Goal: Transaction & Acquisition: Purchase product/service

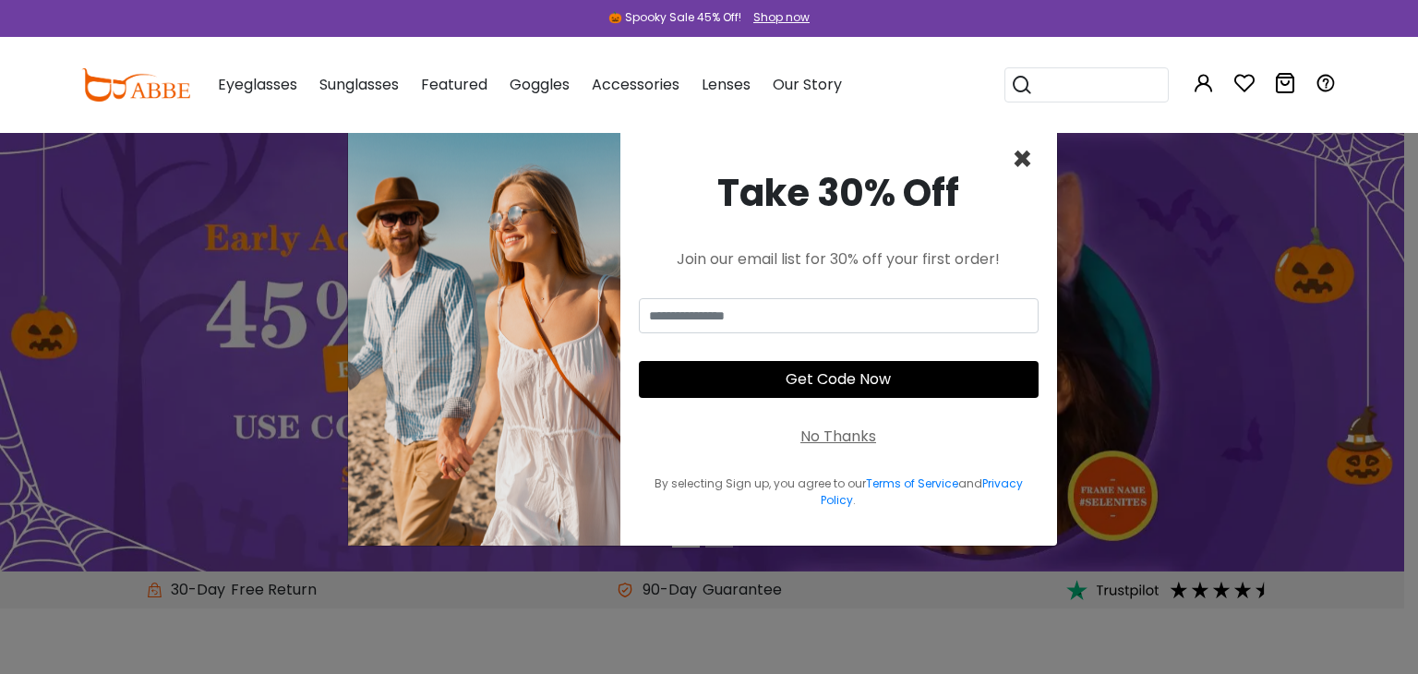
click at [1026, 160] on span "×" at bounding box center [1022, 159] width 21 height 47
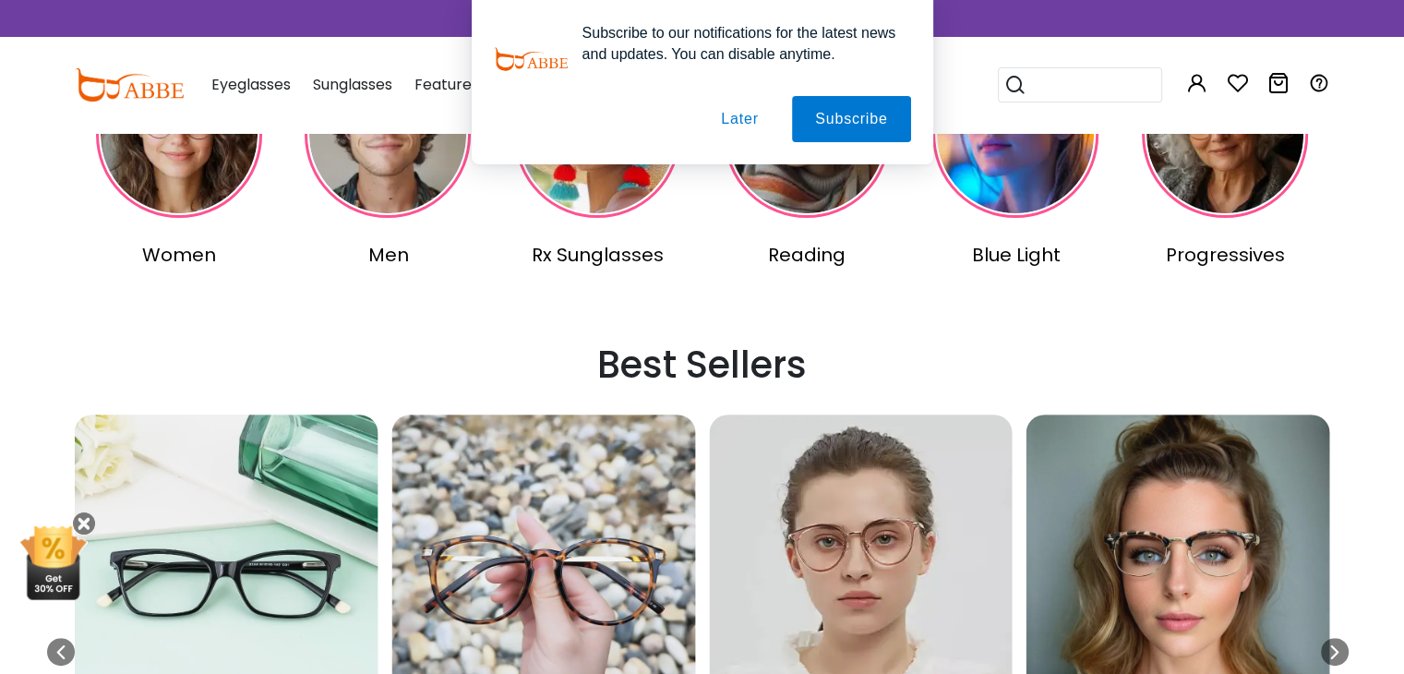
scroll to position [473, 0]
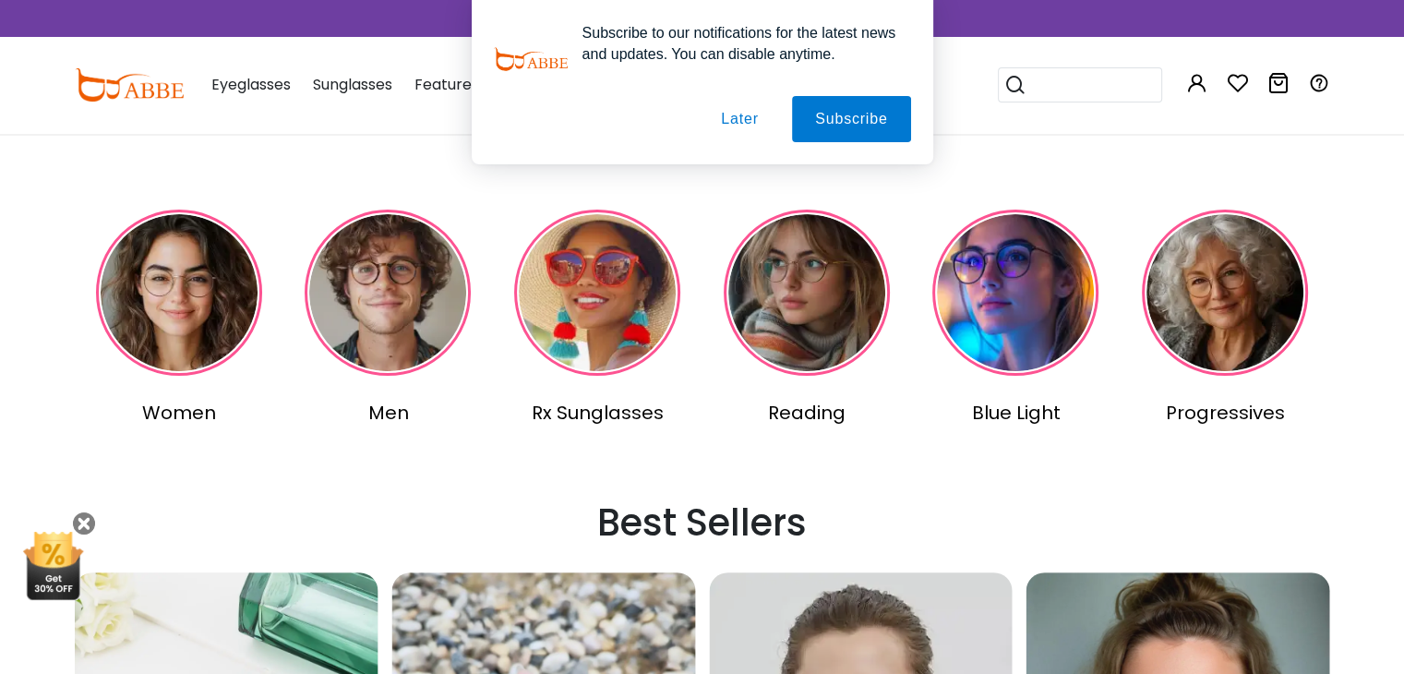
click at [201, 276] on img at bounding box center [179, 293] width 166 height 166
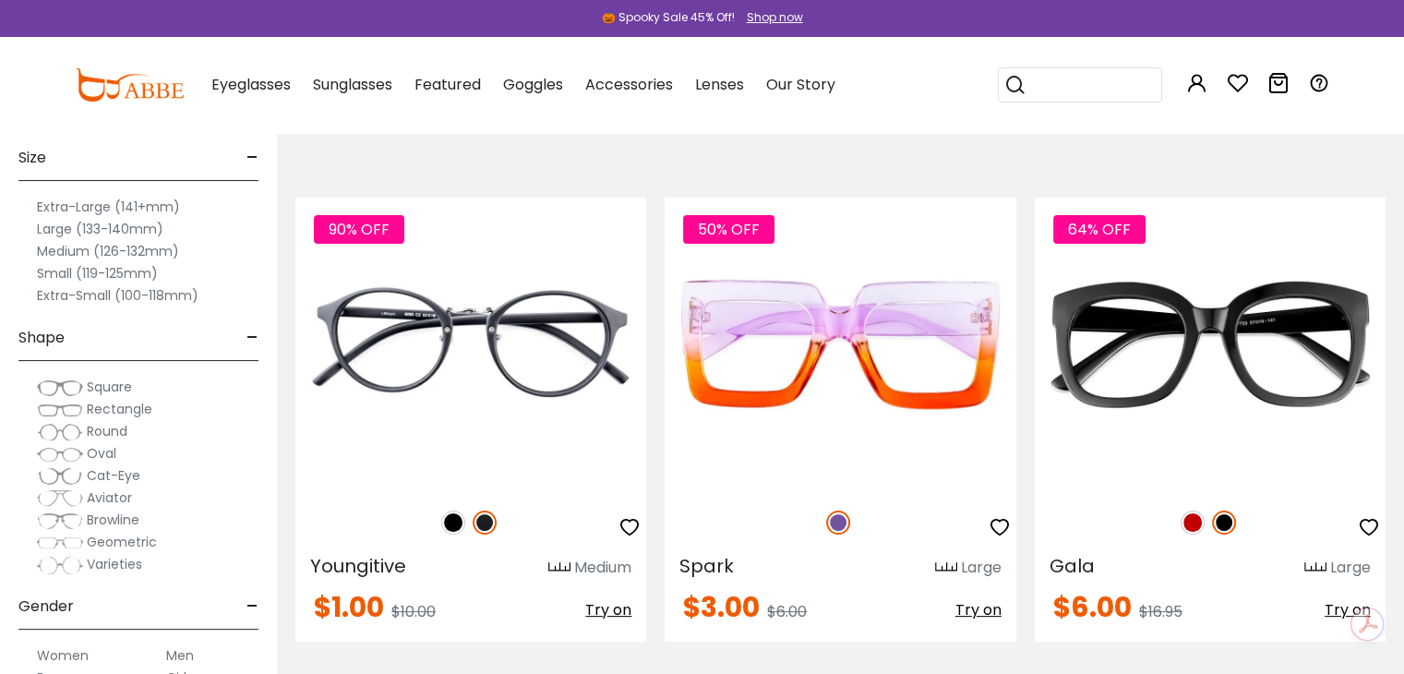
scroll to position [349, 0]
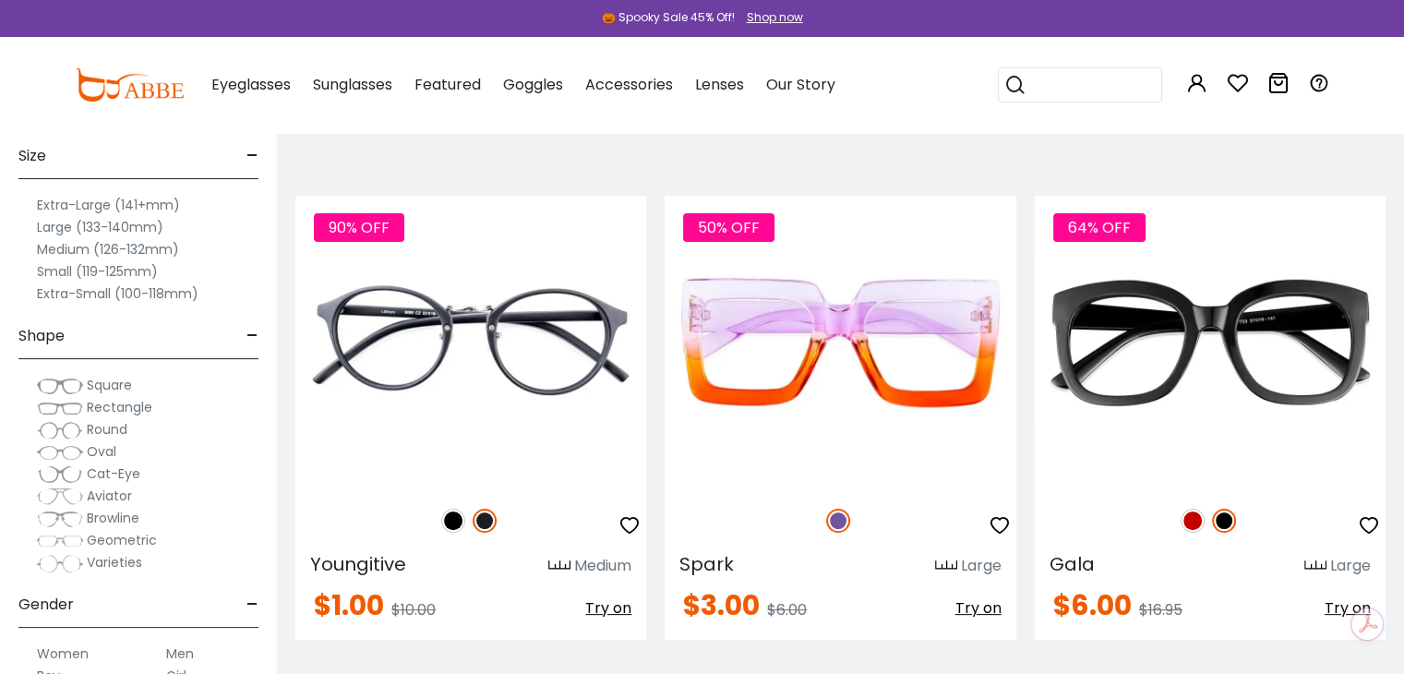
click at [118, 431] on span "Round" at bounding box center [107, 429] width 41 height 18
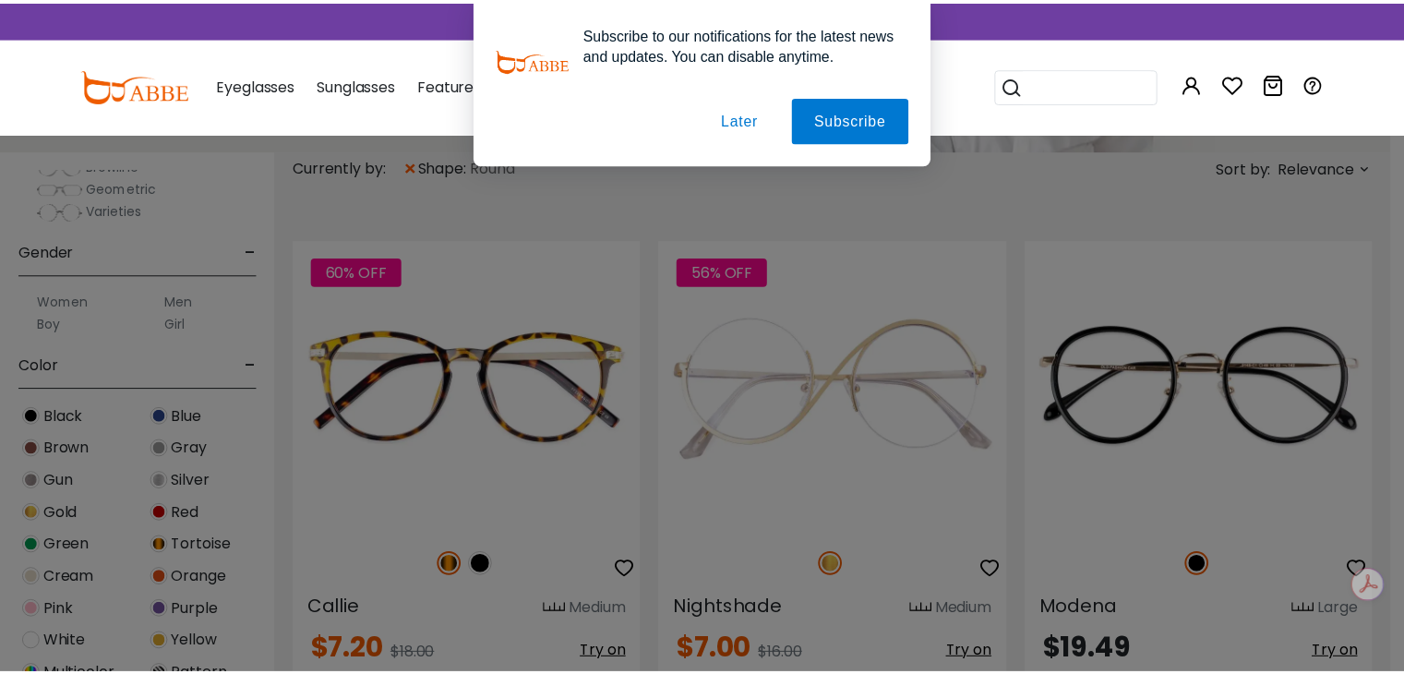
scroll to position [435, 0]
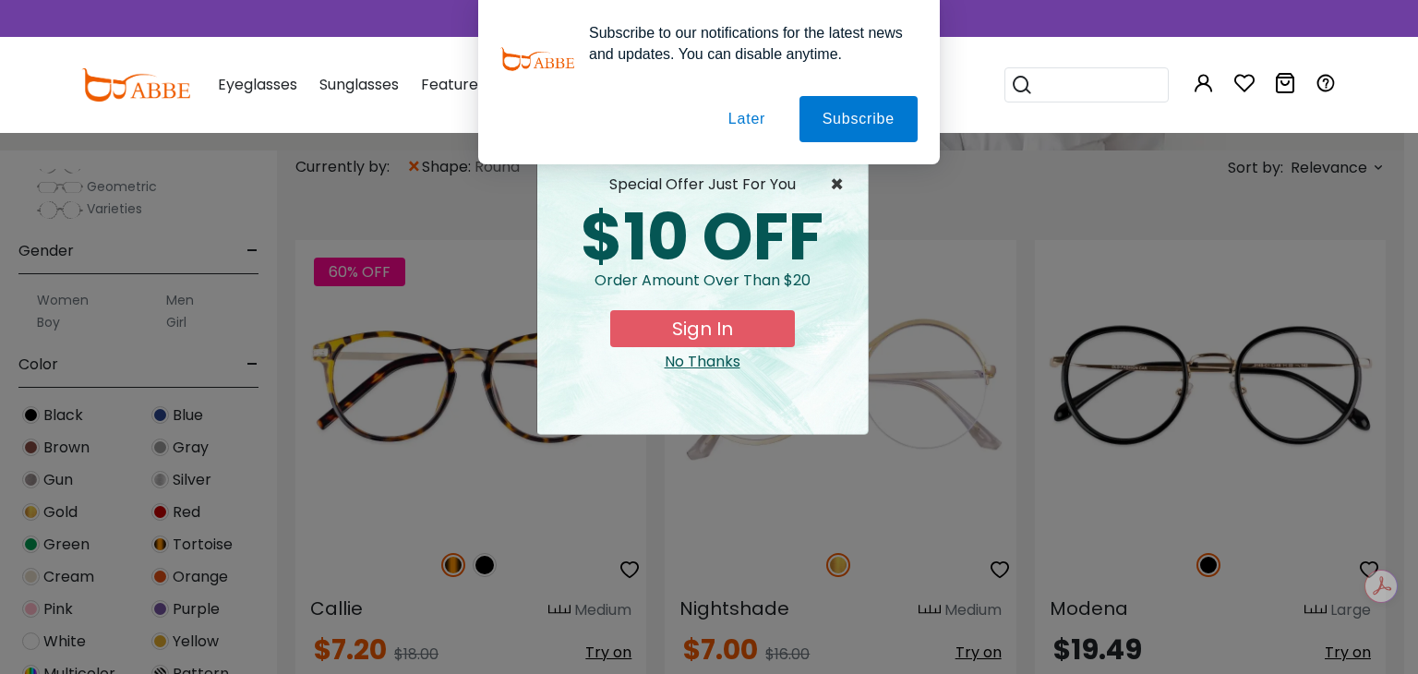
click at [833, 184] on span "×" at bounding box center [841, 185] width 23 height 22
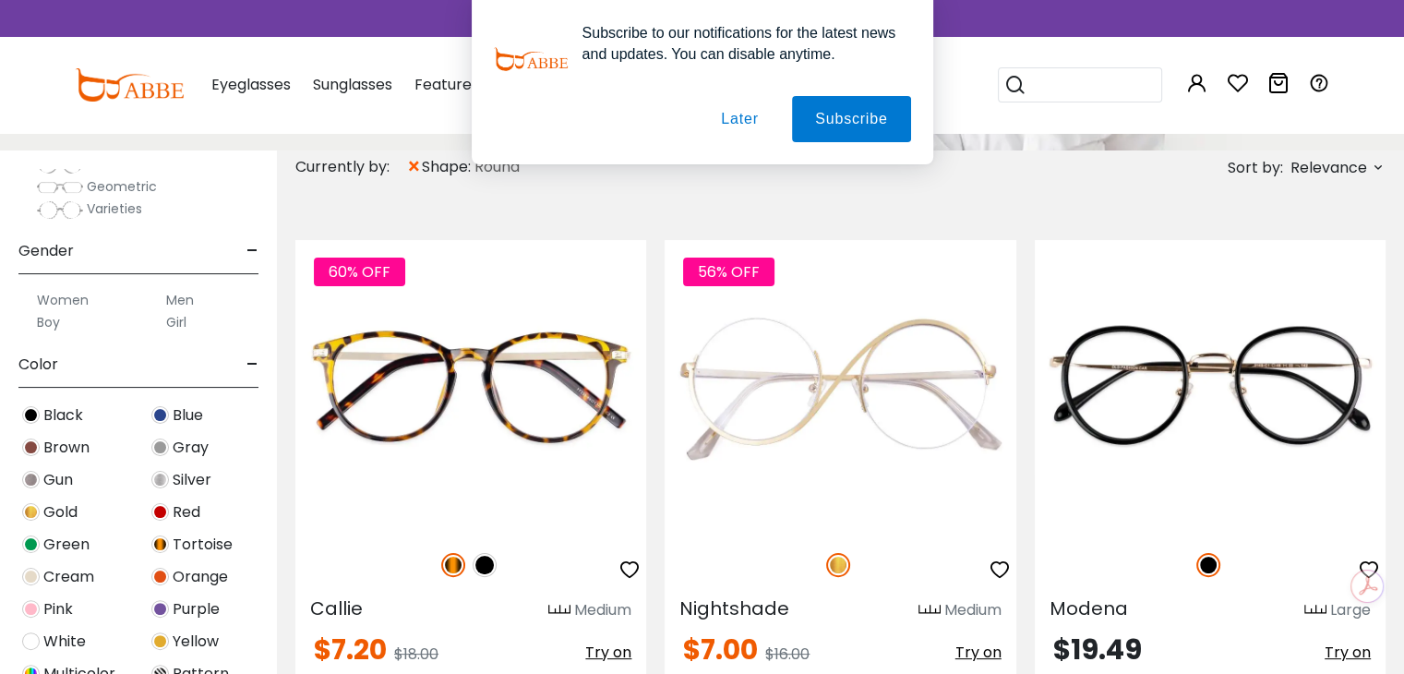
click at [169, 540] on div "Tortoise" at bounding box center [202, 544] width 129 height 25
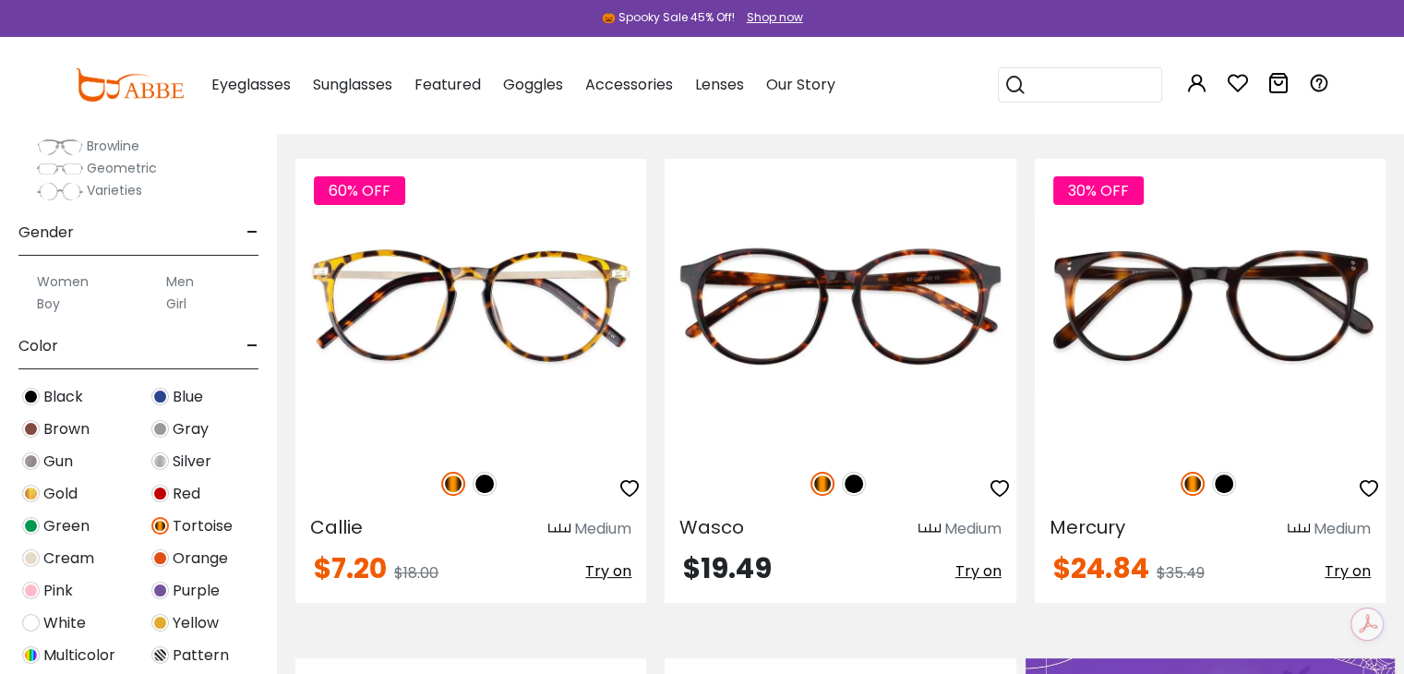
scroll to position [303, 0]
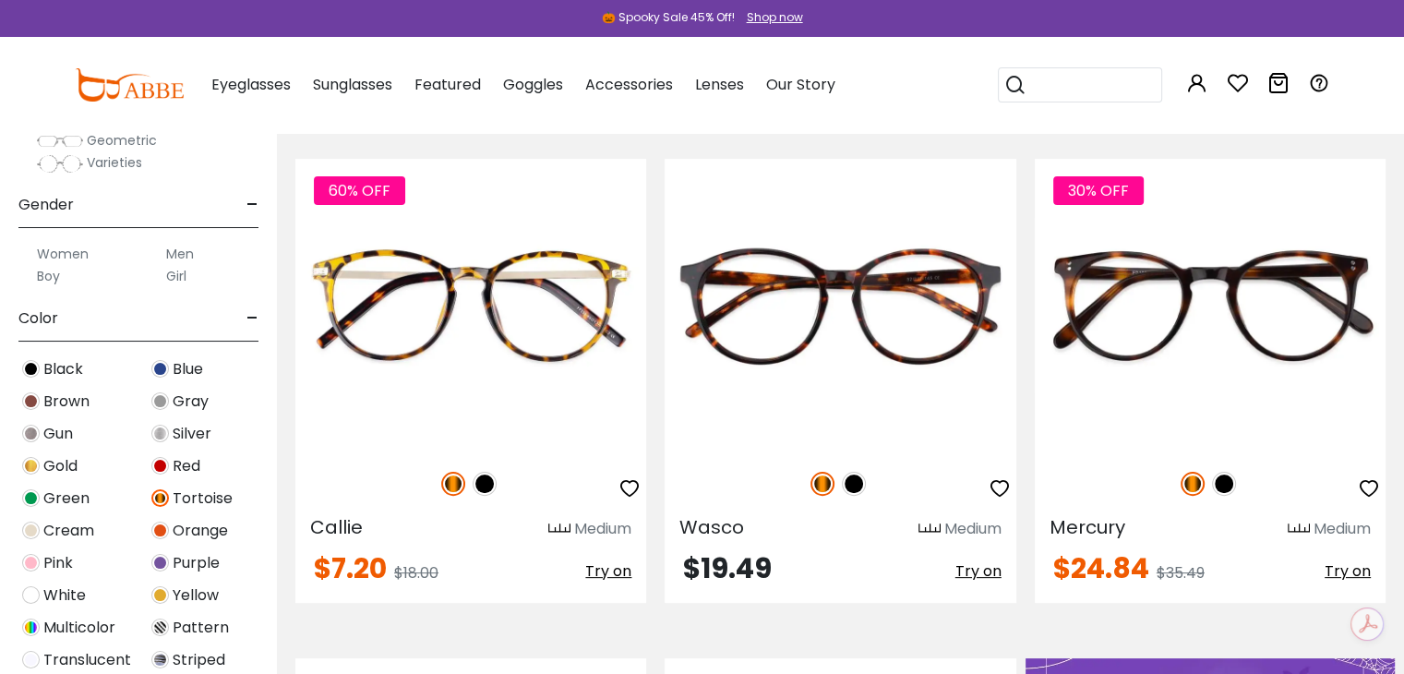
click at [33, 470] on img at bounding box center [31, 466] width 18 height 18
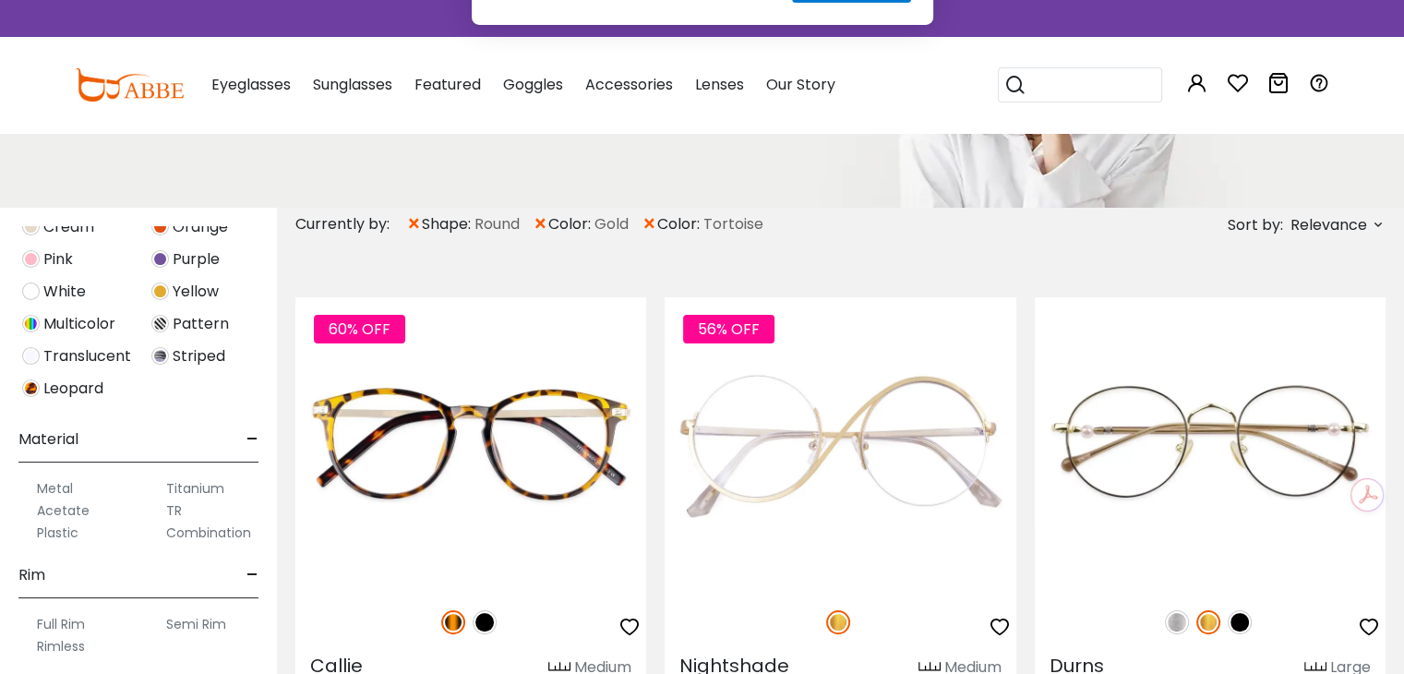
scroll to position [975, 0]
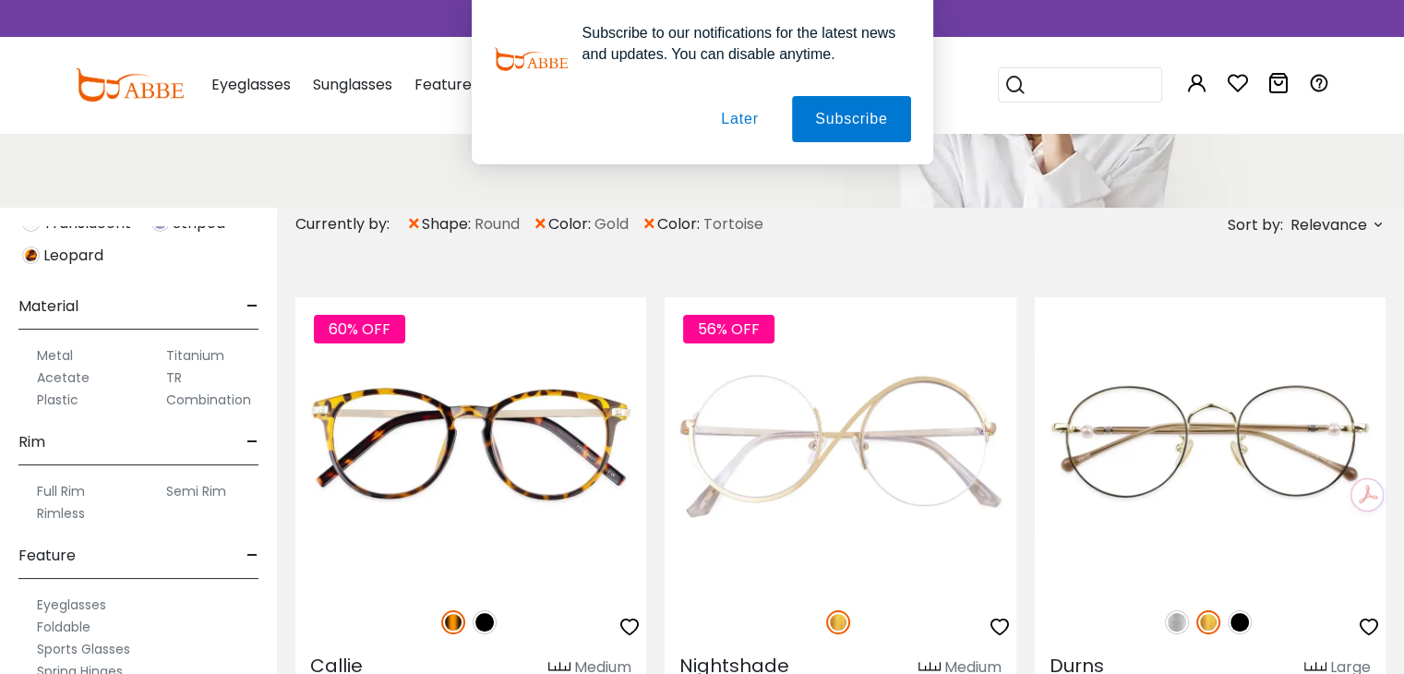
click at [78, 486] on label "Full Rim" at bounding box center [61, 491] width 48 height 22
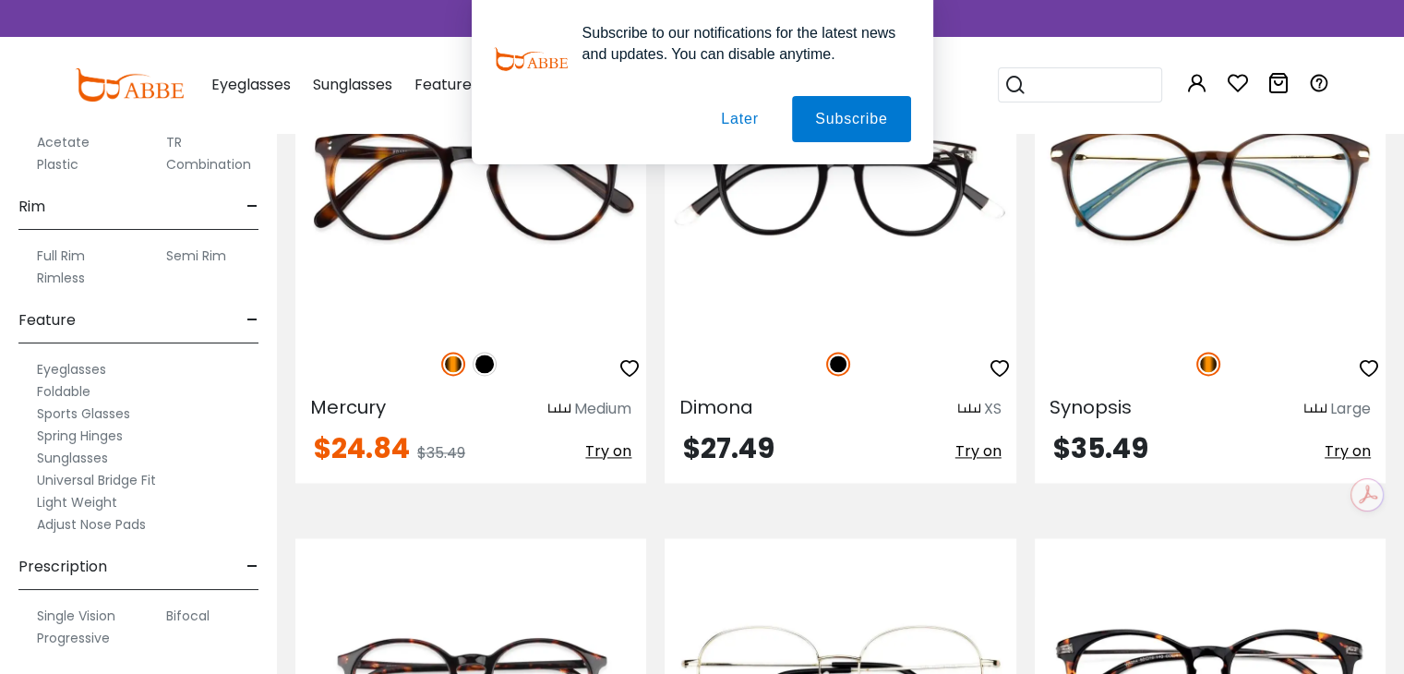
scroll to position [2174, 0]
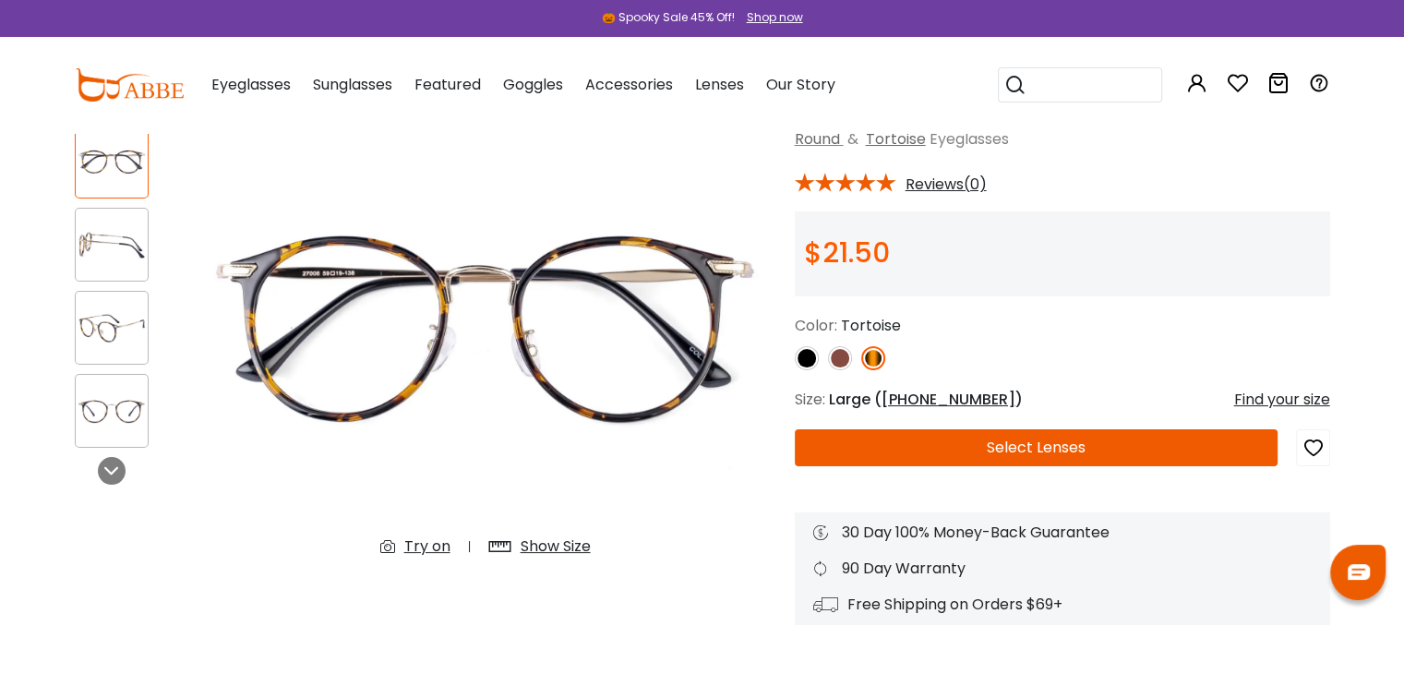
scroll to position [124, 0]
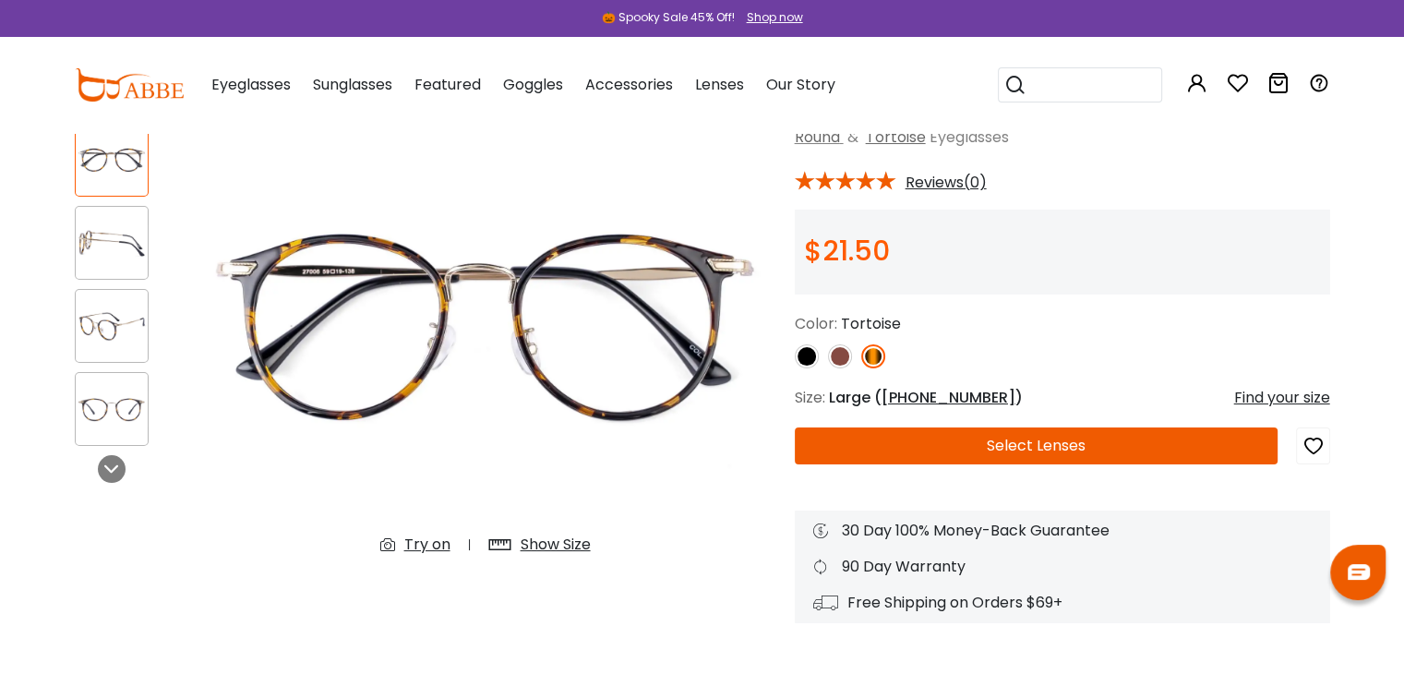
click at [425, 541] on div "Try on" at bounding box center [427, 544] width 46 height 22
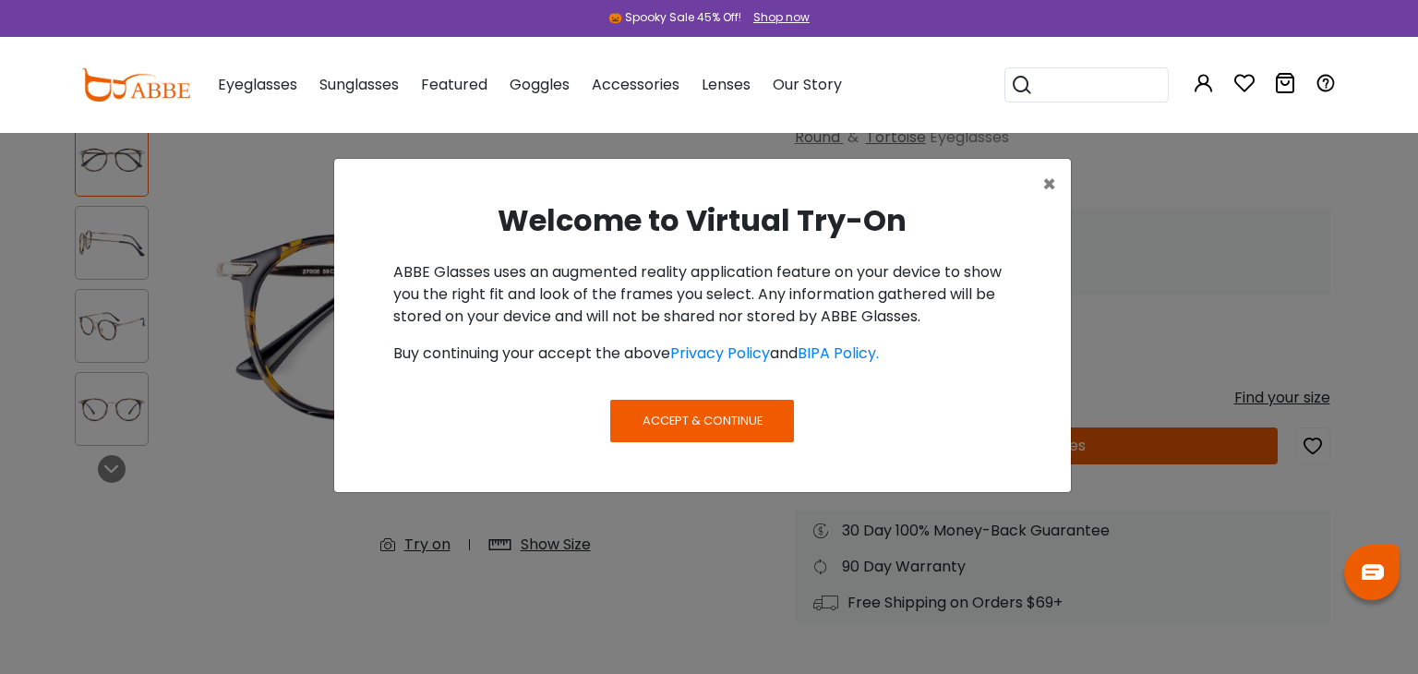
click at [692, 425] on span "Accept & Continue" at bounding box center [702, 421] width 120 height 18
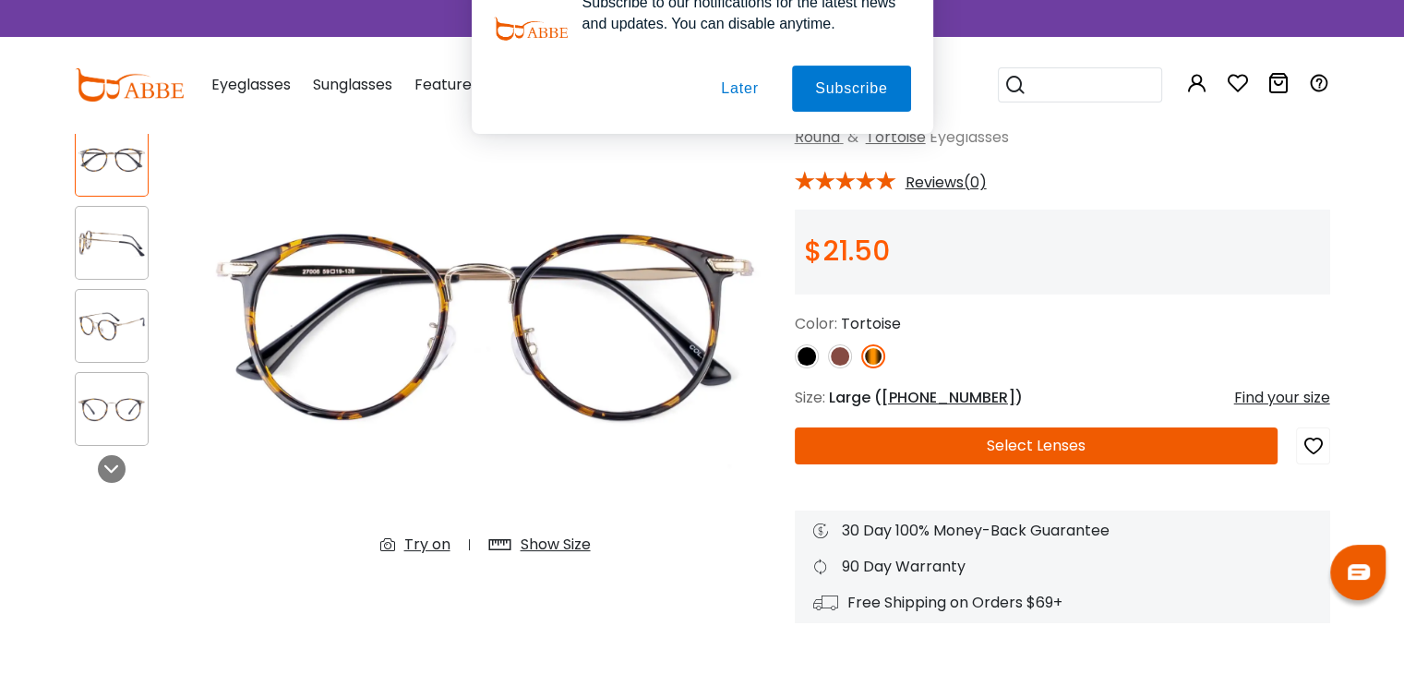
click at [757, 110] on button "Later" at bounding box center [739, 119] width 83 height 46
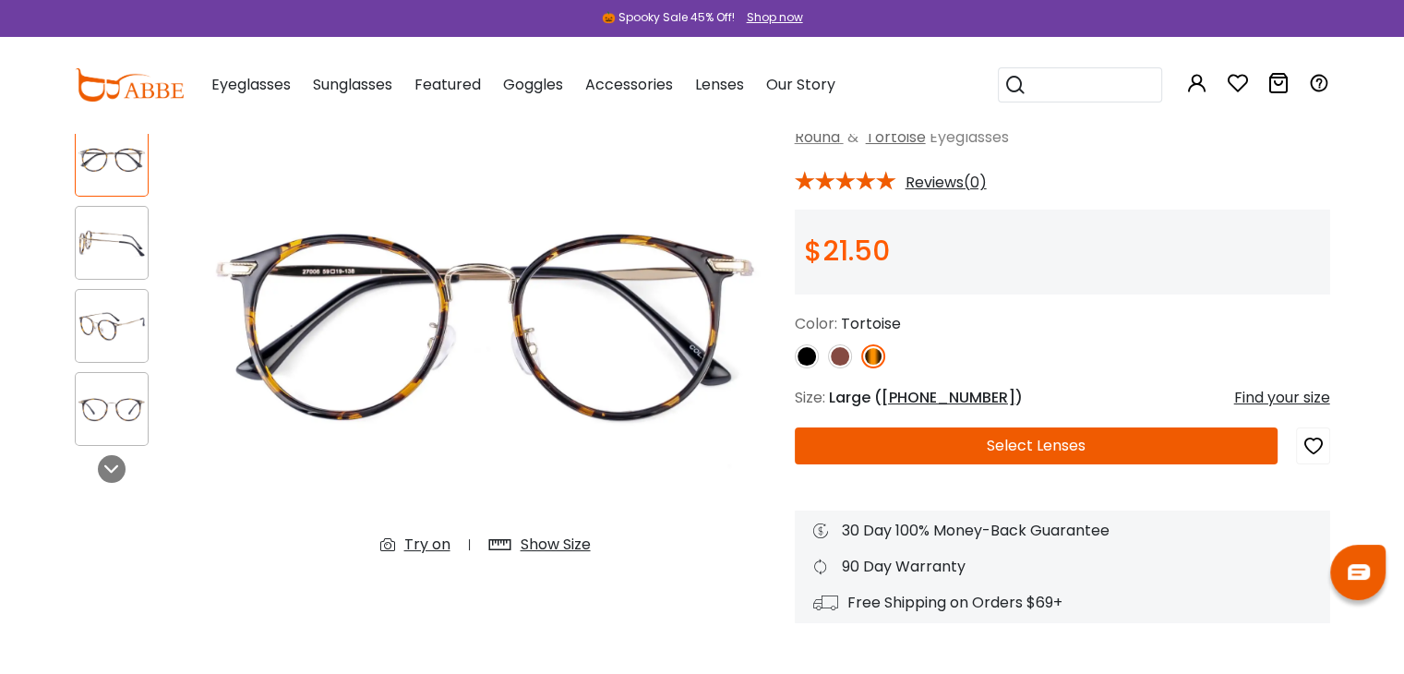
click at [420, 545] on div "Try on" at bounding box center [427, 544] width 46 height 22
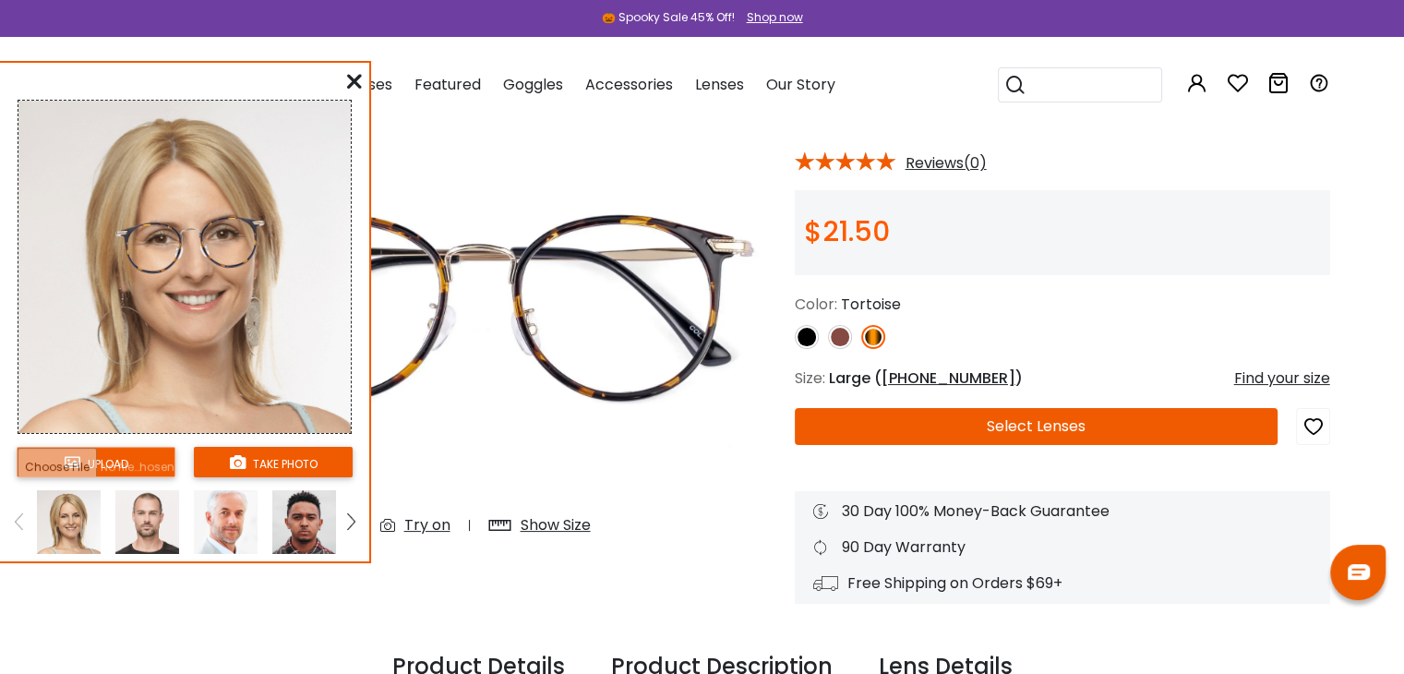
scroll to position [140, 0]
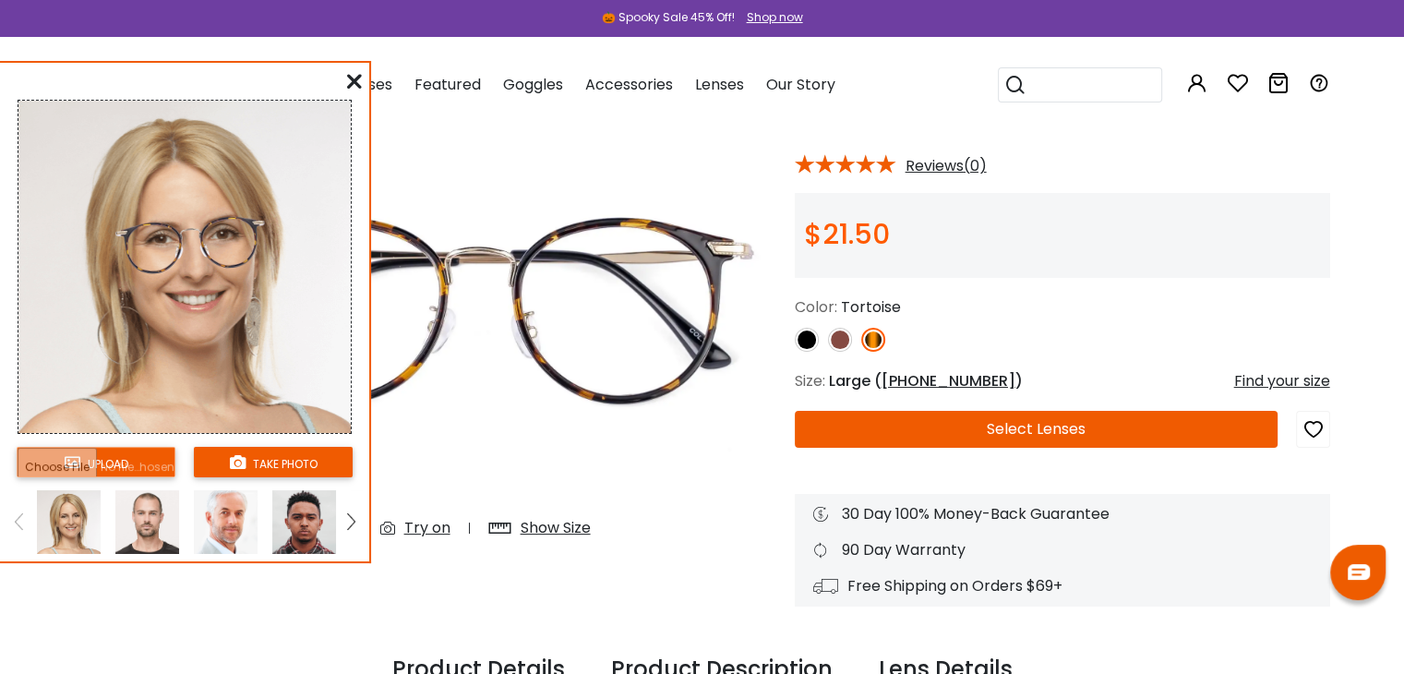
click at [350, 70] on div at bounding box center [354, 81] width 15 height 23
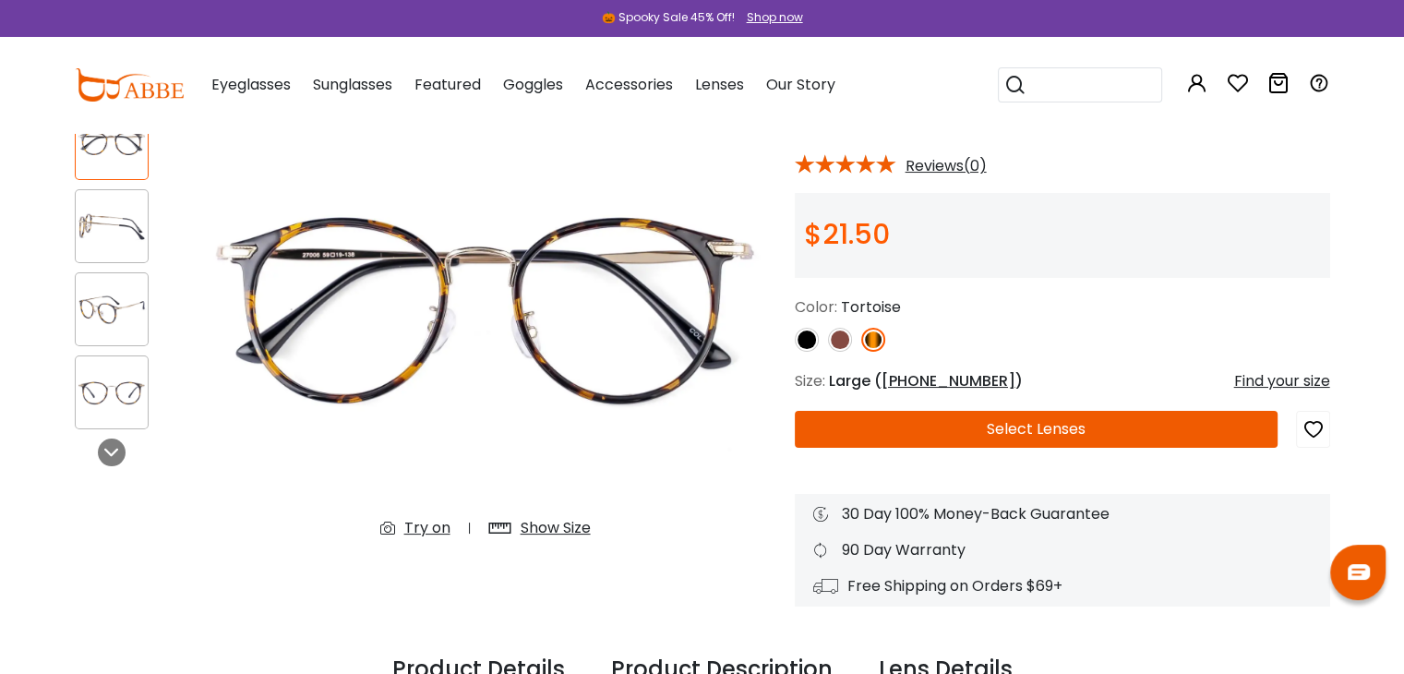
click at [576, 525] on div "Show Size" at bounding box center [556, 528] width 70 height 22
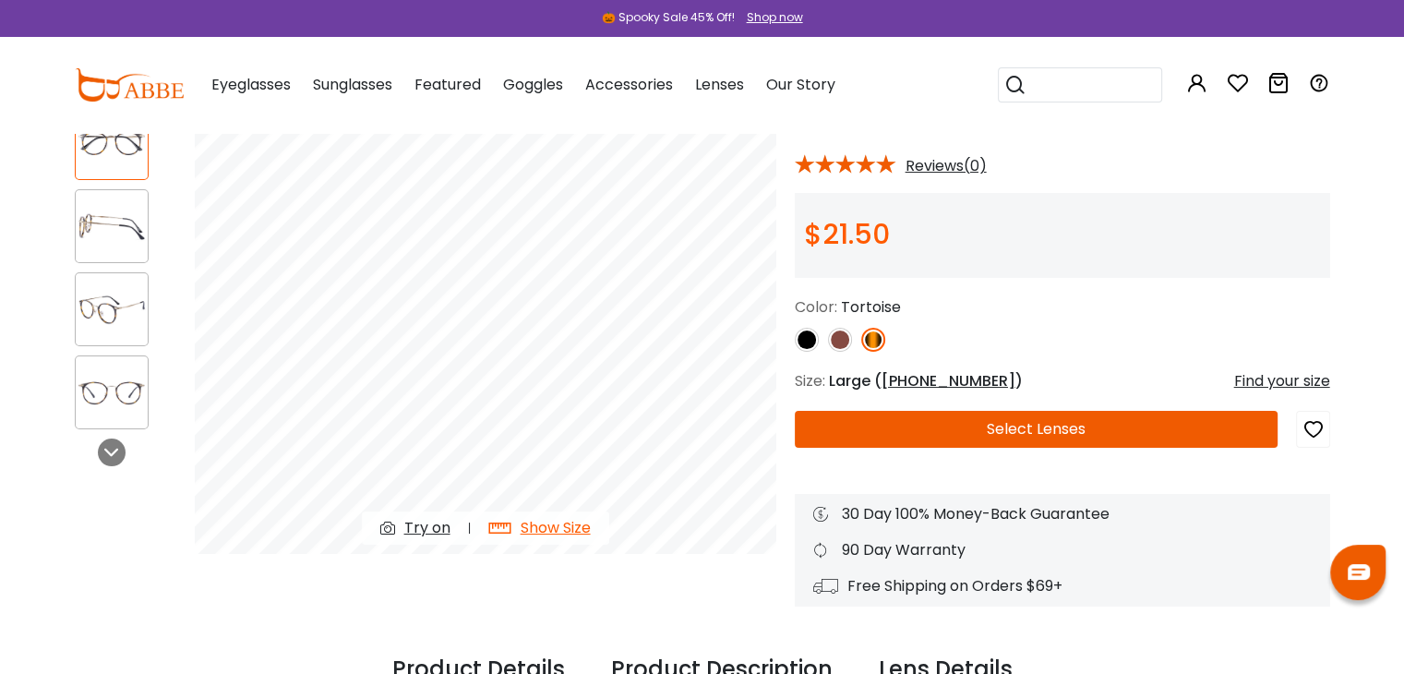
click at [557, 525] on div "Show Size" at bounding box center [556, 528] width 70 height 22
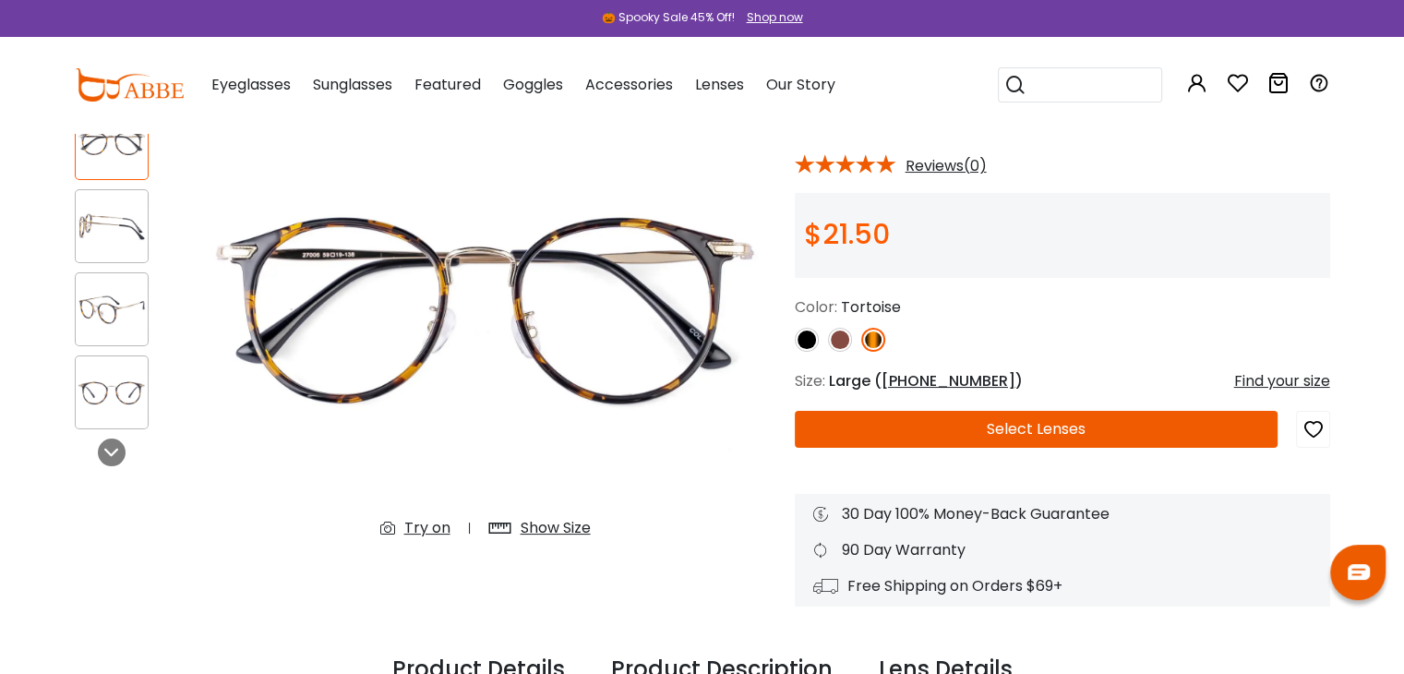
click at [557, 525] on div "Show Size" at bounding box center [556, 528] width 70 height 22
